Goal: Task Accomplishment & Management: Manage account settings

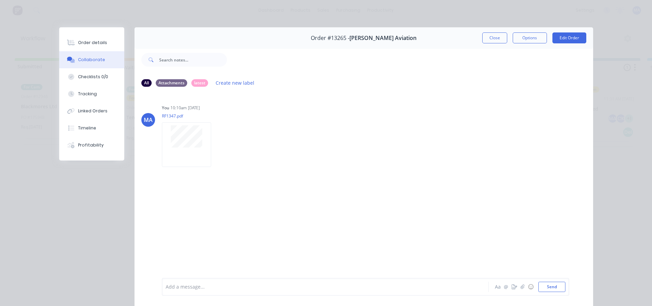
scroll to position [0, 89]
click at [492, 41] on button "Close" at bounding box center [494, 37] width 25 height 11
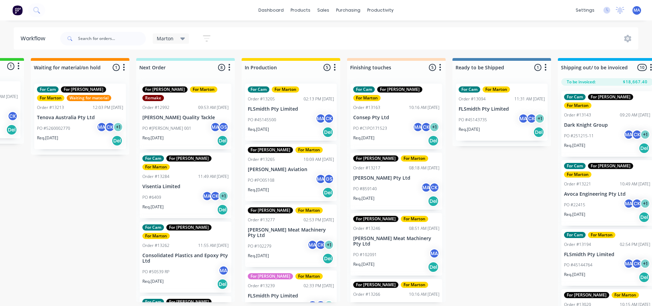
click at [323, 36] on div "Marton Save new view None edit Marton (Default) edit For Cam edit For [PERSON_N…" at bounding box center [348, 38] width 579 height 21
click at [315, 36] on div "Marton Save new view None edit Marton (Default) edit For Cam edit For [PERSON_N…" at bounding box center [348, 38] width 579 height 21
click at [280, 38] on div "Marton Save new view None edit Marton (Default) edit For Cam edit For [PERSON_N…" at bounding box center [348, 38] width 579 height 21
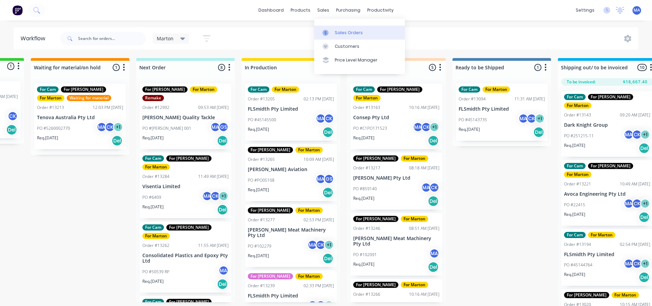
click at [333, 29] on link "Sales Orders" at bounding box center [359, 33] width 91 height 14
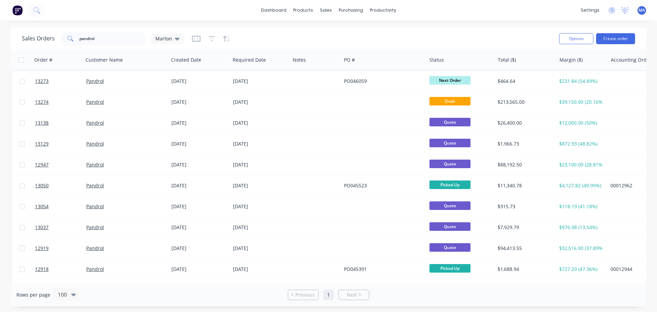
click at [301, 35] on div "Sales Orders [PERSON_NAME]" at bounding box center [288, 38] width 532 height 17
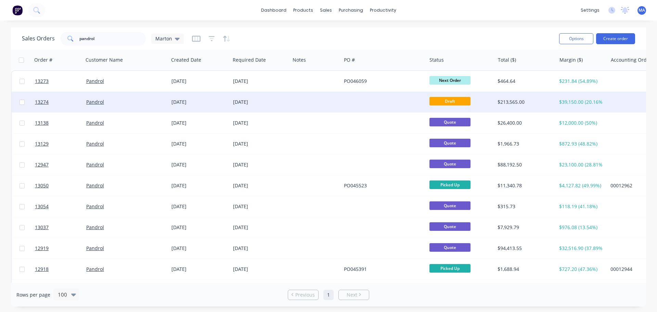
click at [217, 95] on div "[DATE]" at bounding box center [200, 102] width 62 height 21
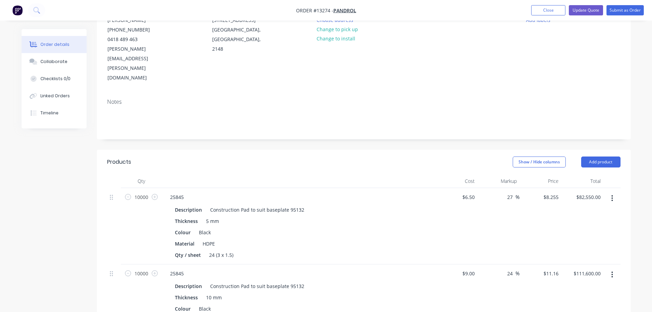
scroll to position [171, 0]
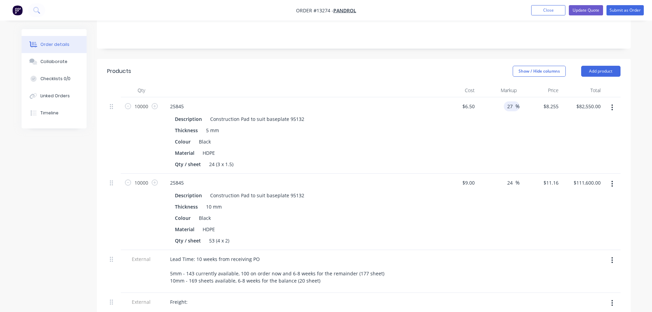
click at [511, 101] on input "27" at bounding box center [510, 106] width 9 height 10
type input "25"
type input "$8.125"
type input "$81,250.00"
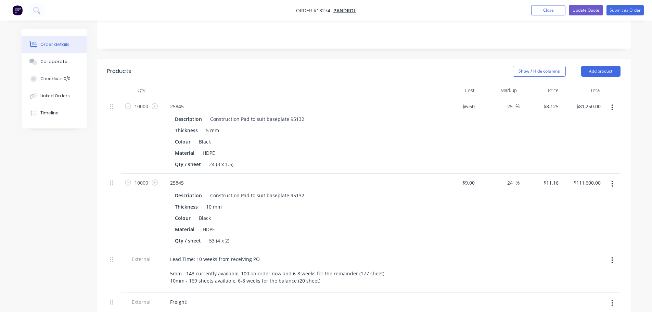
click at [495, 110] on div "25 25 %" at bounding box center [498, 135] width 42 height 76
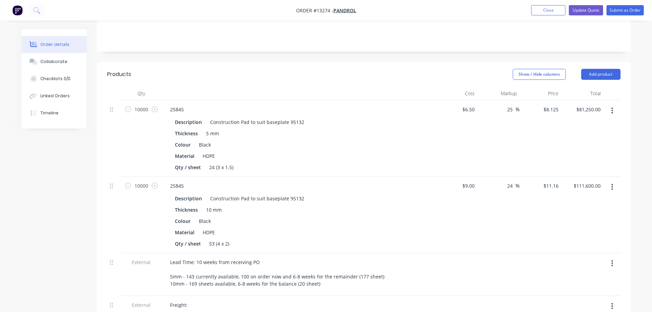
scroll to position [166, 0]
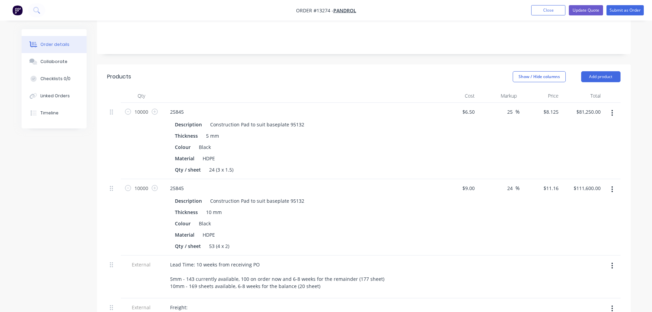
click at [612, 185] on icon "button" at bounding box center [612, 189] width 2 height 8
click at [131, 185] on icon "button" at bounding box center [128, 188] width 6 height 6
type input "9999"
type input "$111,588.84"
click at [136, 117] on input "9999" at bounding box center [141, 112] width 18 height 10
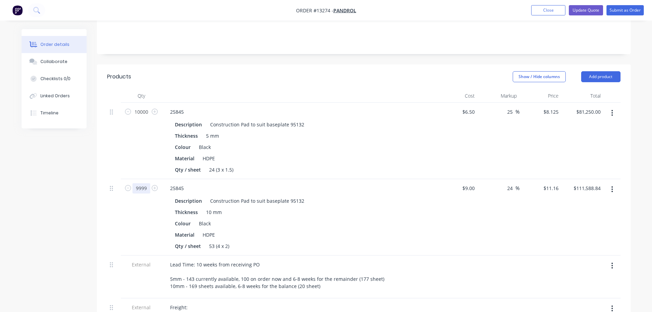
click at [136, 117] on input "9999" at bounding box center [141, 112] width 18 height 10
type input "0"
type input "$0.00"
click at [372, 165] on div "Qty / sheet 24 (3 x 1.5)" at bounding box center [297, 170] width 250 height 10
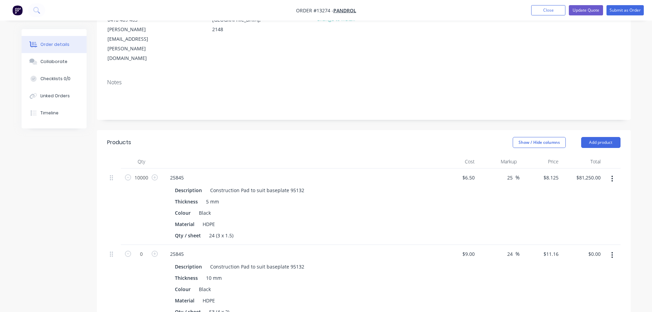
scroll to position [97, 0]
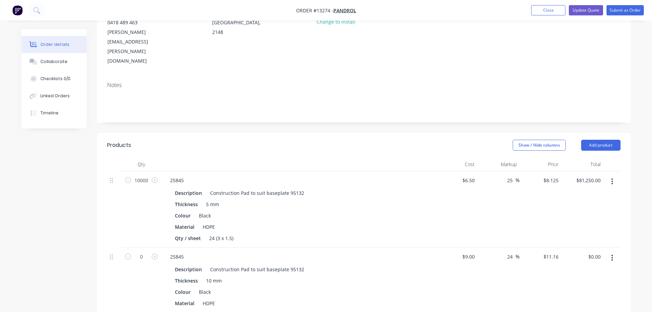
click at [509, 172] on div "25 25 %" at bounding box center [498, 209] width 42 height 76
click at [511, 175] on input "25" at bounding box center [510, 180] width 9 height 10
type input "23"
type input "$7.995"
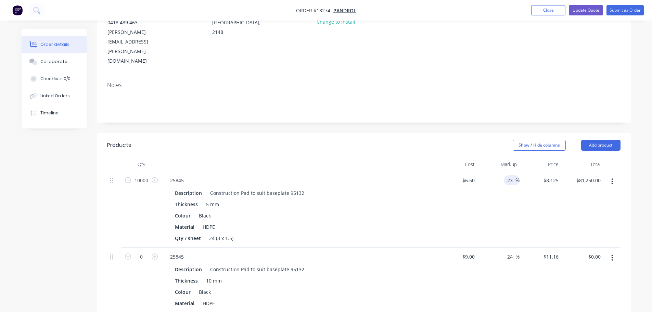
type input "$79,950.00"
click at [538, 174] on div "$7.995 $7.995" at bounding box center [540, 209] width 42 height 76
click at [510, 175] on input "23" at bounding box center [510, 180] width 9 height 10
click at [555, 175] on input "7.995" at bounding box center [551, 180] width 18 height 10
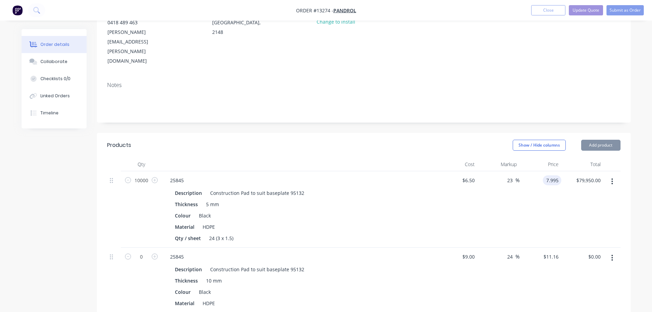
click at [555, 175] on input "7.995" at bounding box center [553, 180] width 16 height 10
type input "8"
type input "23.08"
type input "$8.00"
type input "$80,000.00"
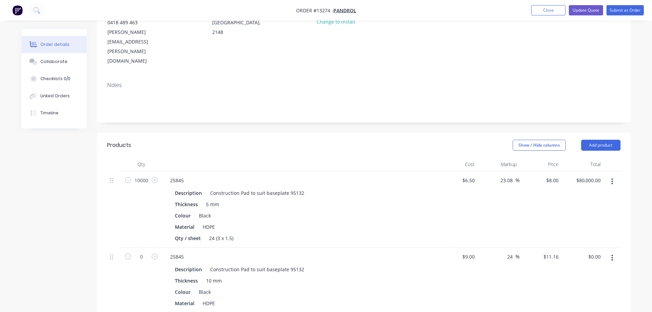
click at [519, 181] on div "23.08 23.08 %" at bounding box center [498, 209] width 42 height 76
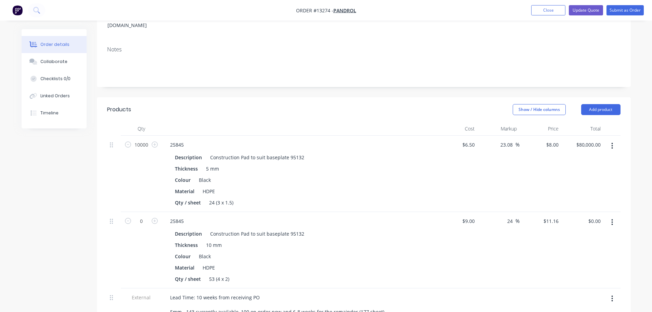
scroll to position [131, 0]
click at [520, 163] on div "$8.00 $8.00" at bounding box center [540, 175] width 42 height 76
click at [509, 137] on div "23.08 23.08 %" at bounding box center [498, 175] width 42 height 76
click at [507, 141] on input "23.08" at bounding box center [507, 146] width 16 height 10
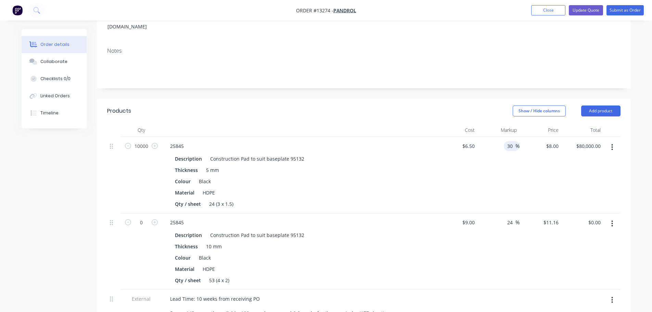
type input "30"
type input "$8.45"
type input "$84,500.00"
click at [528, 144] on div "$8.45 $8.00" at bounding box center [540, 175] width 42 height 76
click at [513, 141] on input "30" at bounding box center [510, 146] width 9 height 10
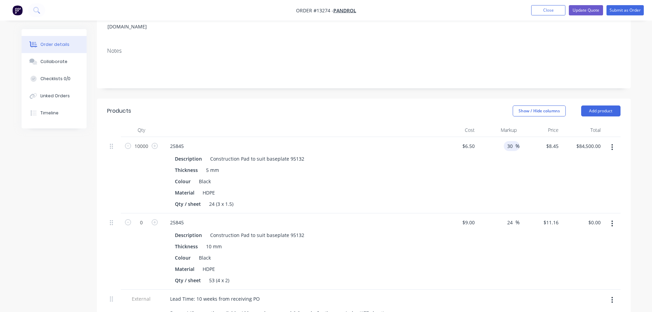
click at [513, 141] on input "30" at bounding box center [510, 146] width 9 height 10
click at [556, 141] on input "8.45" at bounding box center [553, 146] width 16 height 10
click at [556, 141] on input "8.45" at bounding box center [554, 146] width 13 height 10
type input "$8.45"
click at [510, 141] on input "30" at bounding box center [510, 146] width 9 height 10
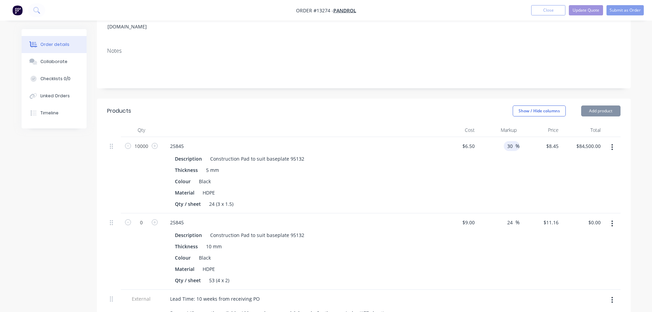
click at [510, 141] on input "30" at bounding box center [510, 146] width 9 height 10
type input "25"
type input "$8.125"
type input "$81,250.00"
click at [529, 143] on div "$8.125 $8.45" at bounding box center [540, 175] width 42 height 76
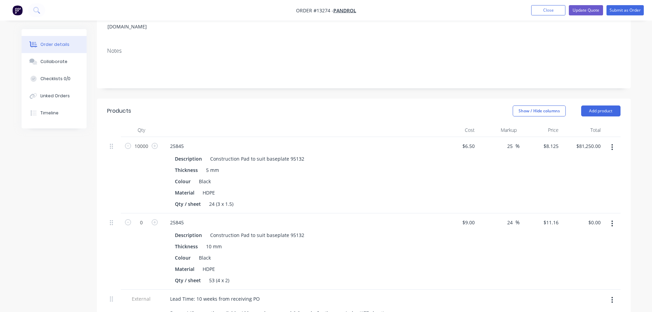
click at [333, 63] on div "Created by [PERSON_NAME] Created [DATE] Required [DATE] Assigned to MA Status D…" at bounding box center [364, 230] width 534 height 664
click at [341, 67] on div "Created by [PERSON_NAME] Created [DATE] Required [DATE] Assigned to MA Status D…" at bounding box center [364, 230] width 534 height 664
click at [284, 99] on header "Products Show / Hide columns Add product" at bounding box center [364, 111] width 534 height 25
click at [144, 151] on input "0" at bounding box center [141, 146] width 18 height 10
type input "10000"
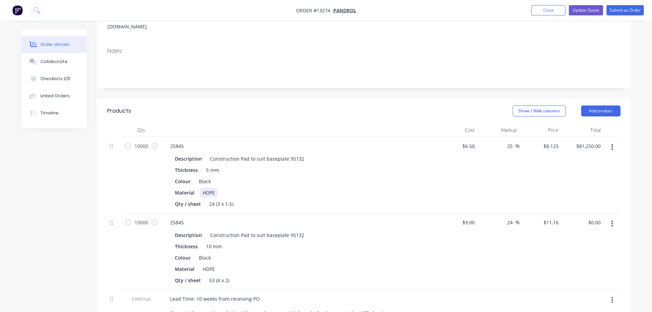
type input "$111,600.00"
click at [322, 187] on div "Material HDPE" at bounding box center [297, 192] width 250 height 10
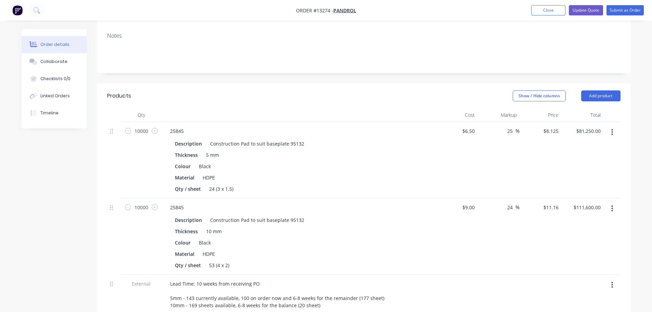
scroll to position [137, 0]
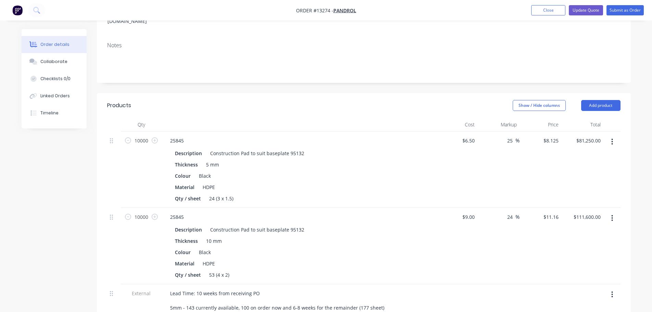
click at [387, 100] on div "Show / Hide columns Add product" at bounding box center [418, 105] width 404 height 11
click at [359, 100] on div "Show / Hide columns Add product" at bounding box center [418, 105] width 404 height 11
click at [390, 100] on div "Show / Hide columns Add product" at bounding box center [418, 105] width 404 height 11
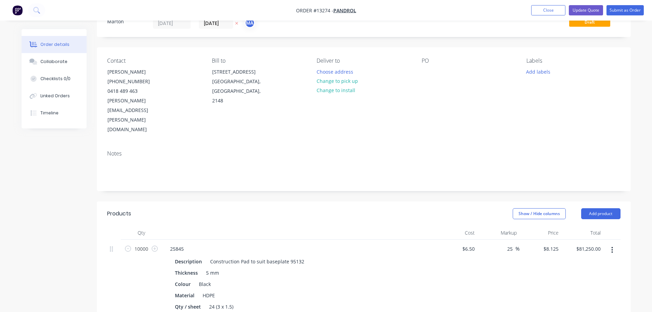
scroll to position [0, 0]
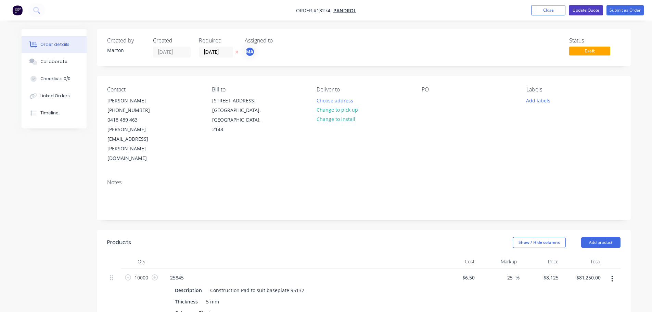
click at [590, 12] on button "Update Quote" at bounding box center [585, 10] width 34 height 10
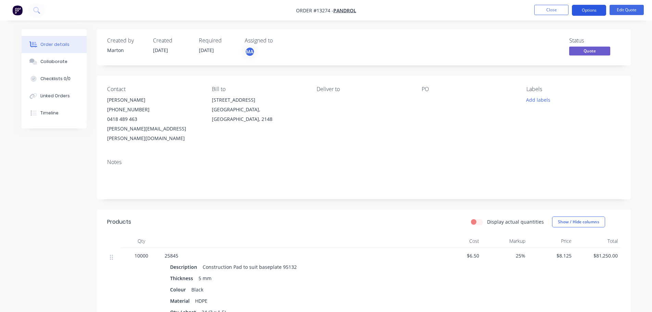
click at [587, 12] on button "Options" at bounding box center [589, 10] width 34 height 11
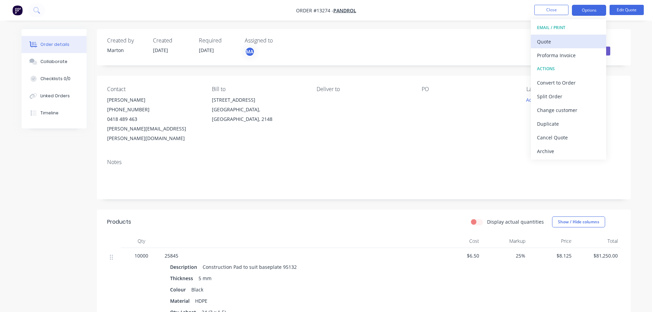
click at [549, 42] on div "Quote" at bounding box center [568, 42] width 63 height 10
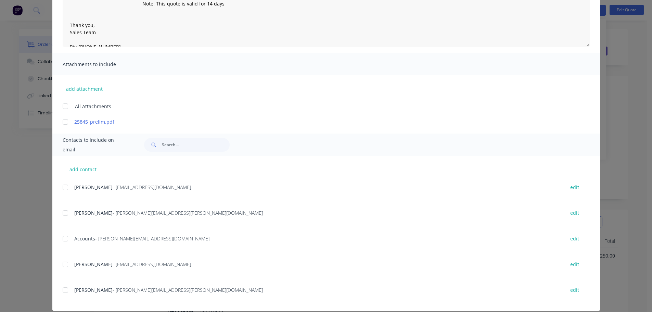
scroll to position [108, 0]
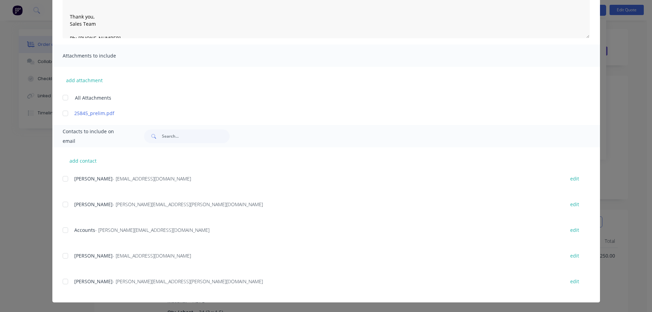
click at [65, 204] on div at bounding box center [65, 204] width 14 height 14
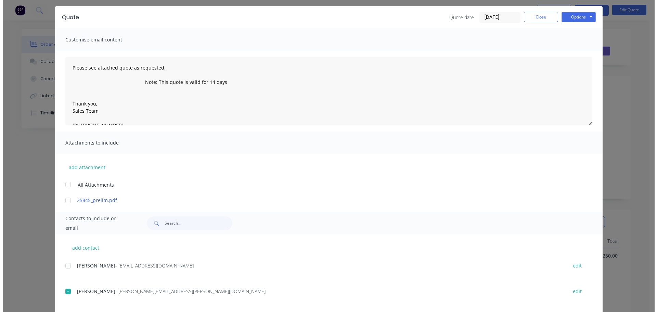
scroll to position [0, 0]
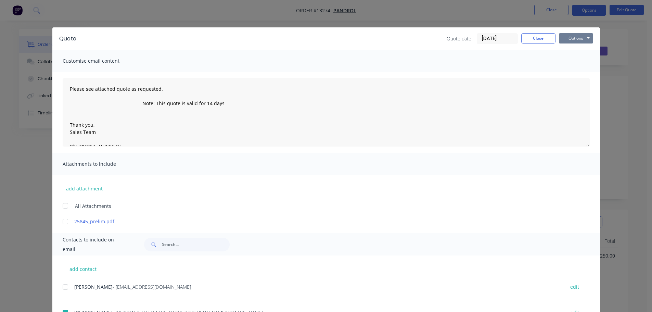
click at [570, 39] on button "Options" at bounding box center [576, 38] width 34 height 10
click at [569, 73] on button "Email" at bounding box center [581, 72] width 44 height 11
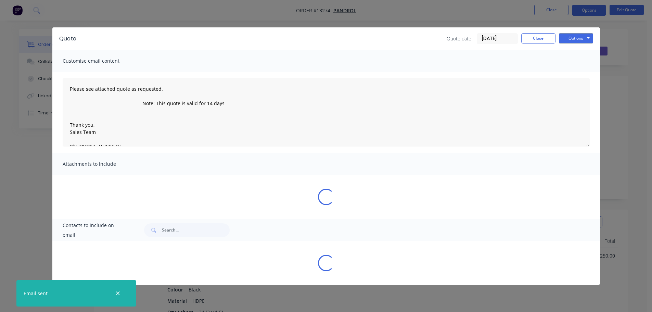
type textarea "Please see attached quote as requested. Note: This quote is valid for 14 days T…"
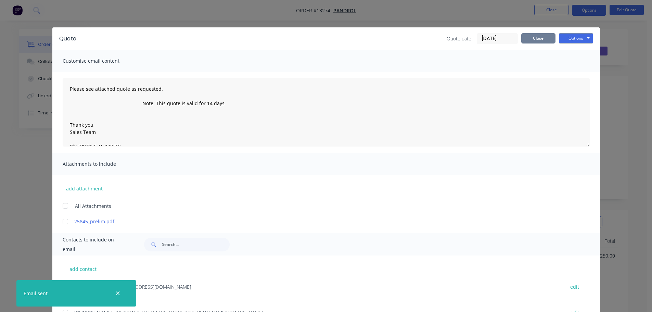
click at [534, 41] on button "Close" at bounding box center [538, 38] width 34 height 10
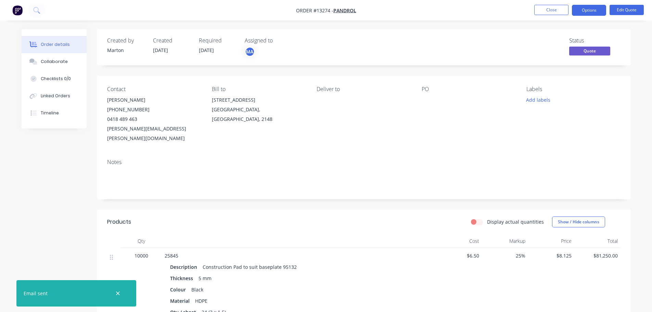
click at [507, 21] on div "Order details Collaborate Checklists 0/0 Linked Orders Timeline Order details C…" at bounding box center [326, 298] width 652 height 597
click at [542, 12] on button "Close" at bounding box center [551, 10] width 34 height 10
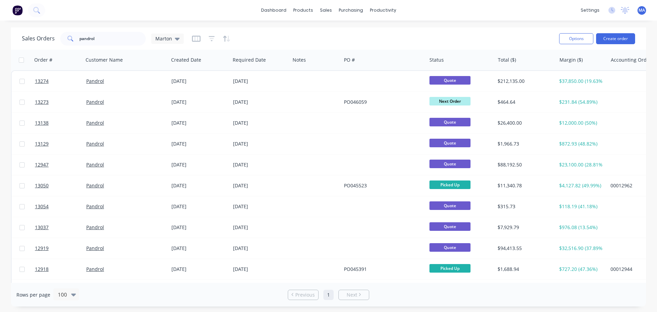
click at [326, 38] on div "Sales Orders [PERSON_NAME]" at bounding box center [288, 38] width 532 height 17
click at [337, 37] on link "Sales Orders" at bounding box center [361, 33] width 91 height 14
click at [106, 37] on input "pandrol" at bounding box center [112, 39] width 67 height 14
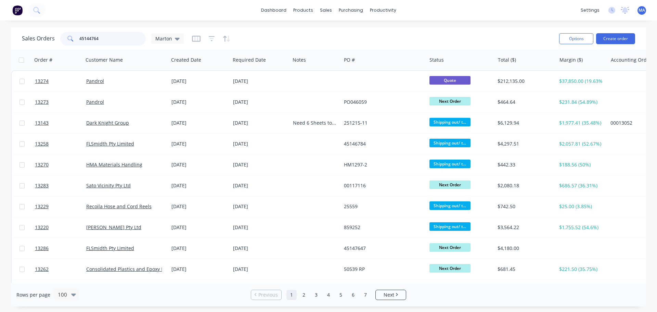
type input "45144764"
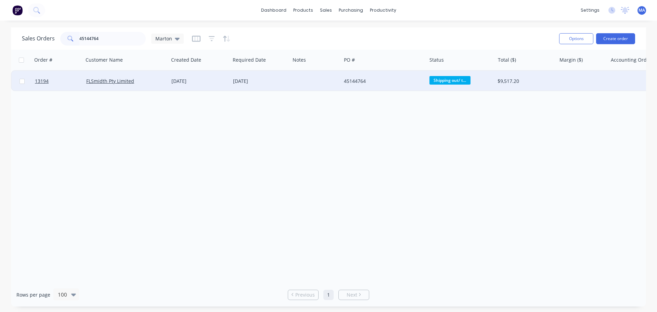
click at [308, 82] on div at bounding box center [315, 81] width 51 height 21
click at [252, 79] on div "[DATE]" at bounding box center [260, 81] width 54 height 7
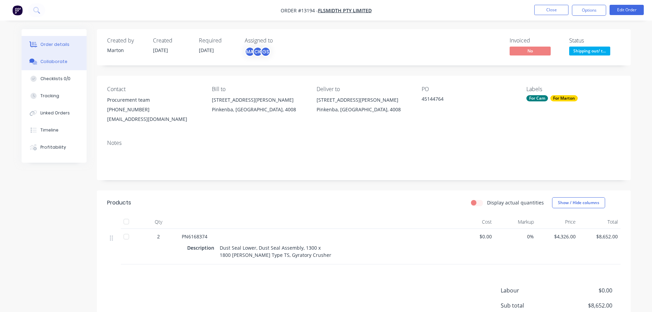
click at [65, 65] on button "Collaborate" at bounding box center [54, 61] width 65 height 17
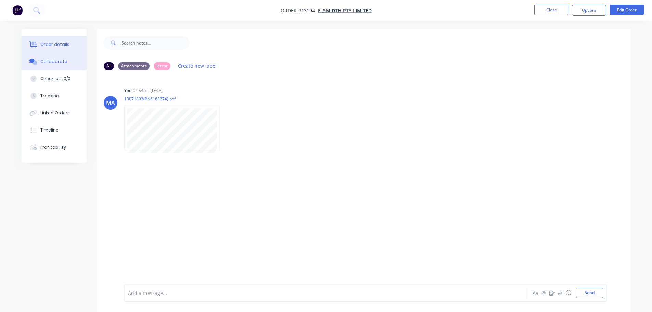
click at [65, 39] on button "Order details" at bounding box center [54, 44] width 65 height 17
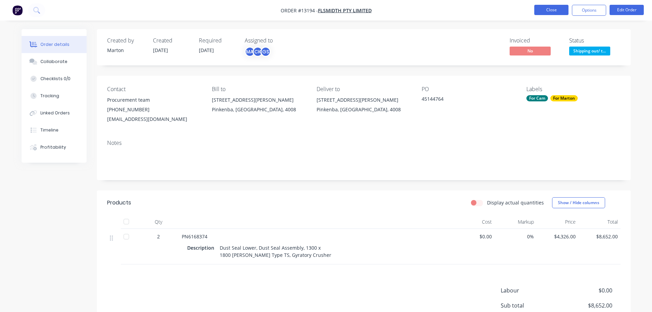
click at [554, 9] on button "Close" at bounding box center [551, 10] width 34 height 10
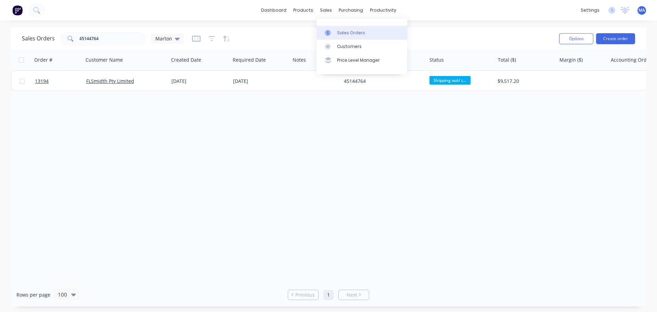
click at [332, 34] on div at bounding box center [330, 33] width 10 height 6
click at [315, 33] on div "Product Catalogue" at bounding box center [333, 33] width 42 height 6
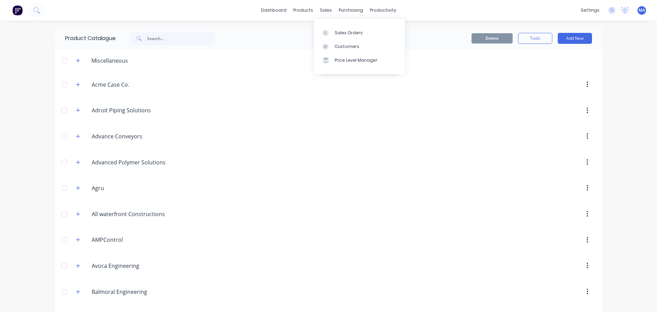
click at [329, 31] on div at bounding box center [327, 33] width 10 height 6
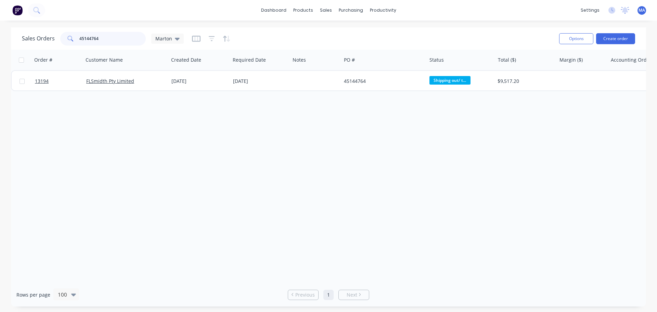
drag, startPoint x: 118, startPoint y: 40, endPoint x: 69, endPoint y: 38, distance: 49.3
click at [69, 38] on div "45144764" at bounding box center [103, 39] width 86 height 14
click at [125, 28] on div "Sales Orders Marton Options Create order" at bounding box center [328, 38] width 635 height 22
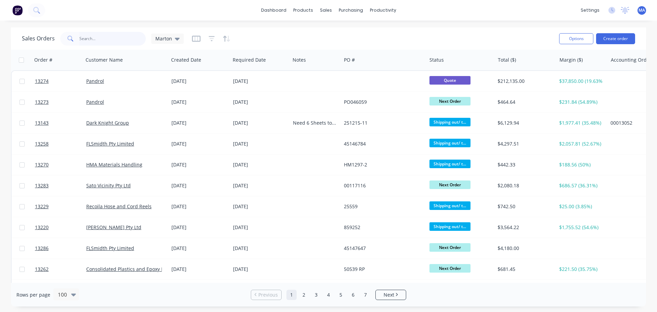
click at [121, 39] on input "text" at bounding box center [112, 39] width 67 height 14
click at [284, 24] on div "dashboard products sales purchasing productivity dashboard products Product Cat…" at bounding box center [328, 156] width 657 height 312
click at [264, 10] on link "dashboard" at bounding box center [274, 10] width 32 height 10
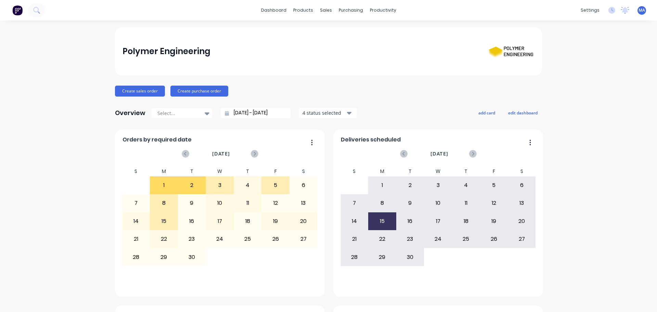
click at [285, 30] on div "Polymer Engineering" at bounding box center [328, 51] width 427 height 48
click at [286, 58] on div "Polymer Engineering" at bounding box center [328, 51] width 412 height 27
click at [355, 30] on div "Purchase Orders" at bounding box center [370, 33] width 36 height 6
